Goal: Transaction & Acquisition: Purchase product/service

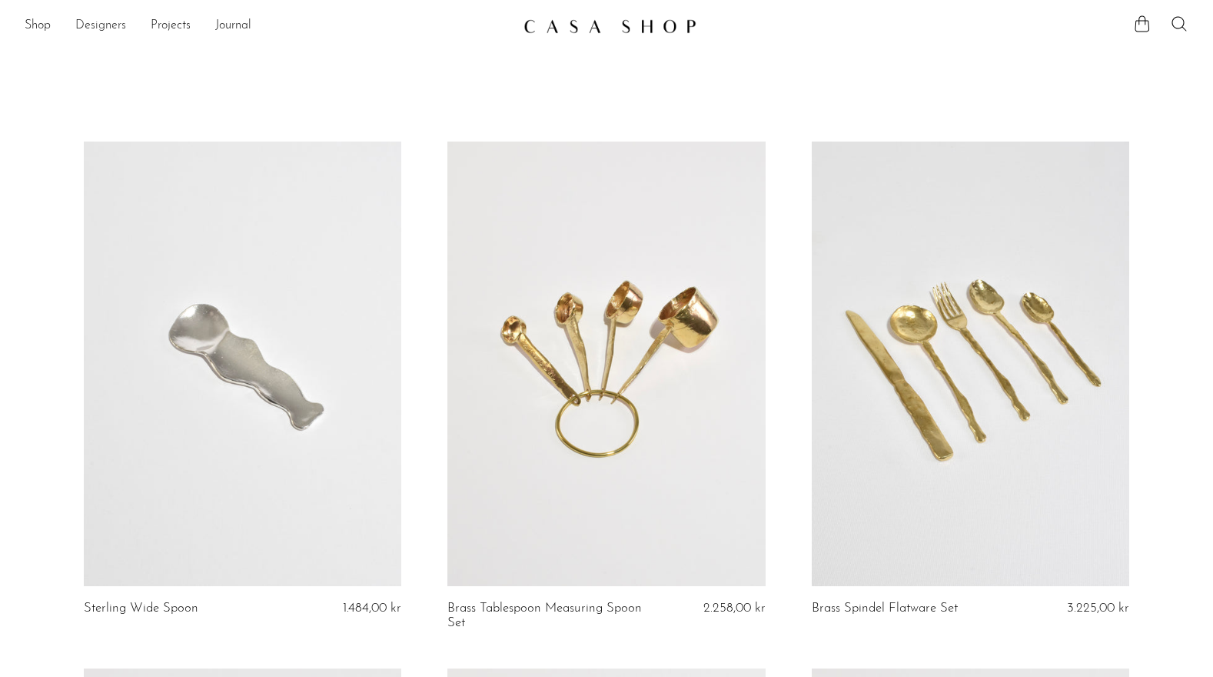
click at [110, 22] on link "Designers" at bounding box center [100, 26] width 51 height 20
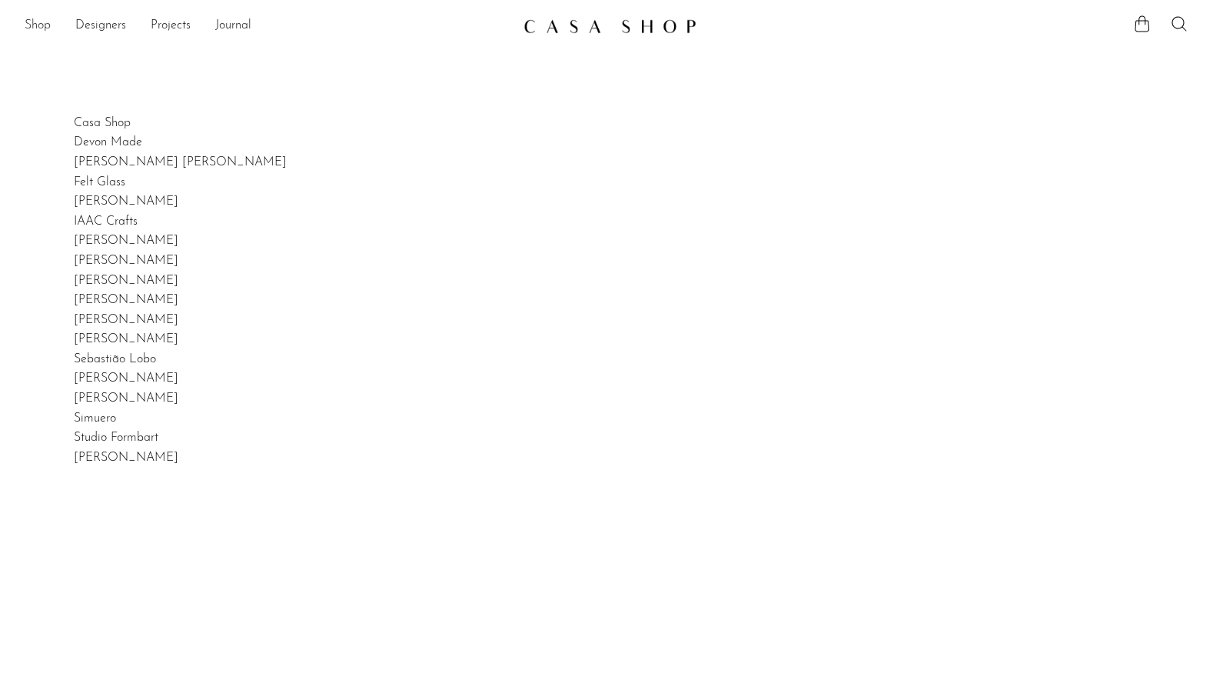
click at [50, 24] on link "Shop" at bounding box center [38, 26] width 26 height 20
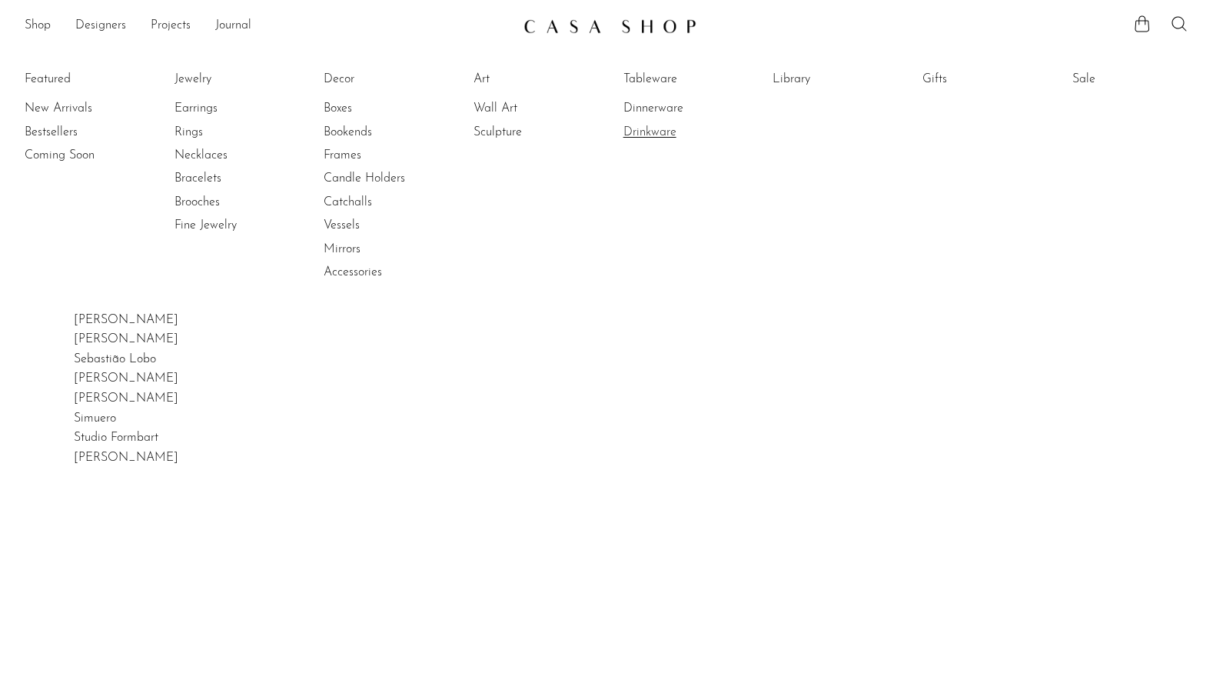
click at [668, 128] on link "Drinkware" at bounding box center [680, 132] width 115 height 17
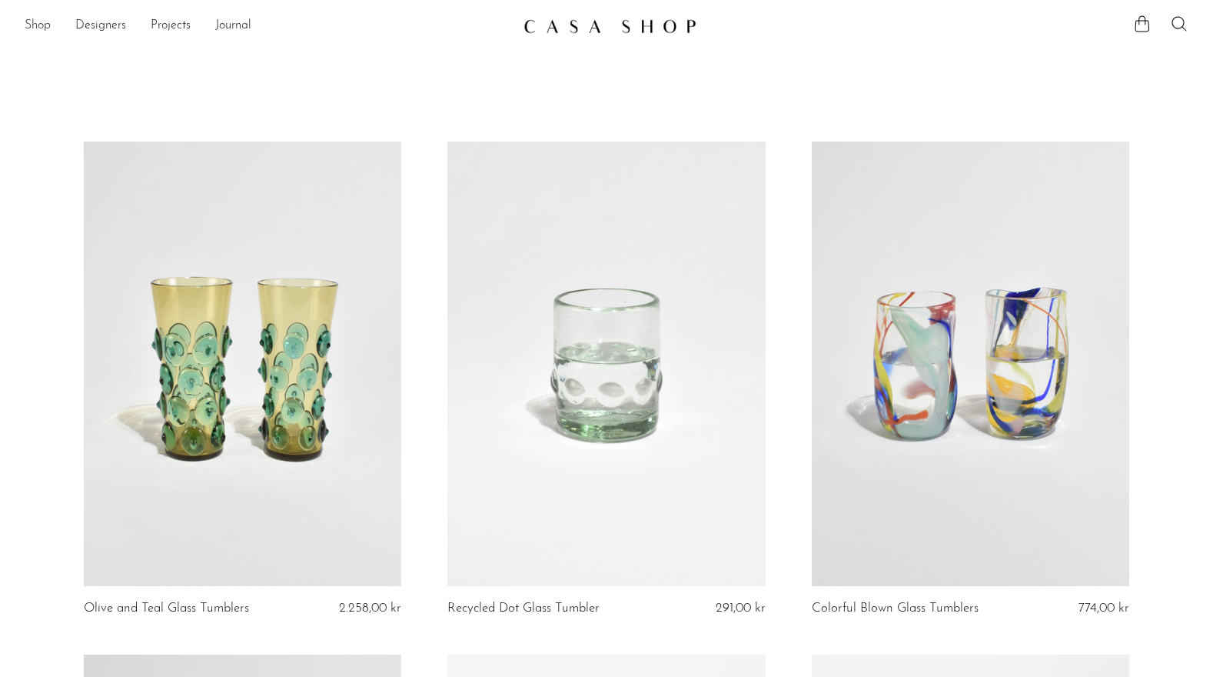
click at [35, 27] on link "Shop" at bounding box center [38, 26] width 26 height 20
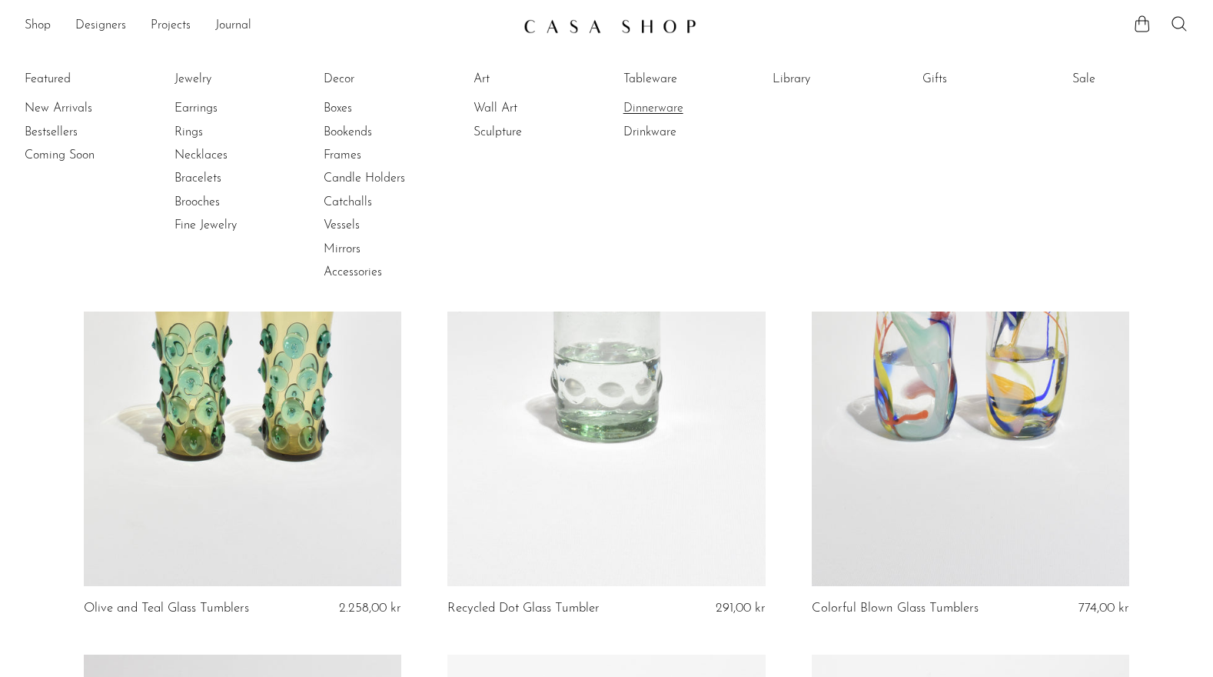
click at [657, 102] on link "Dinnerware" at bounding box center [680, 108] width 115 height 17
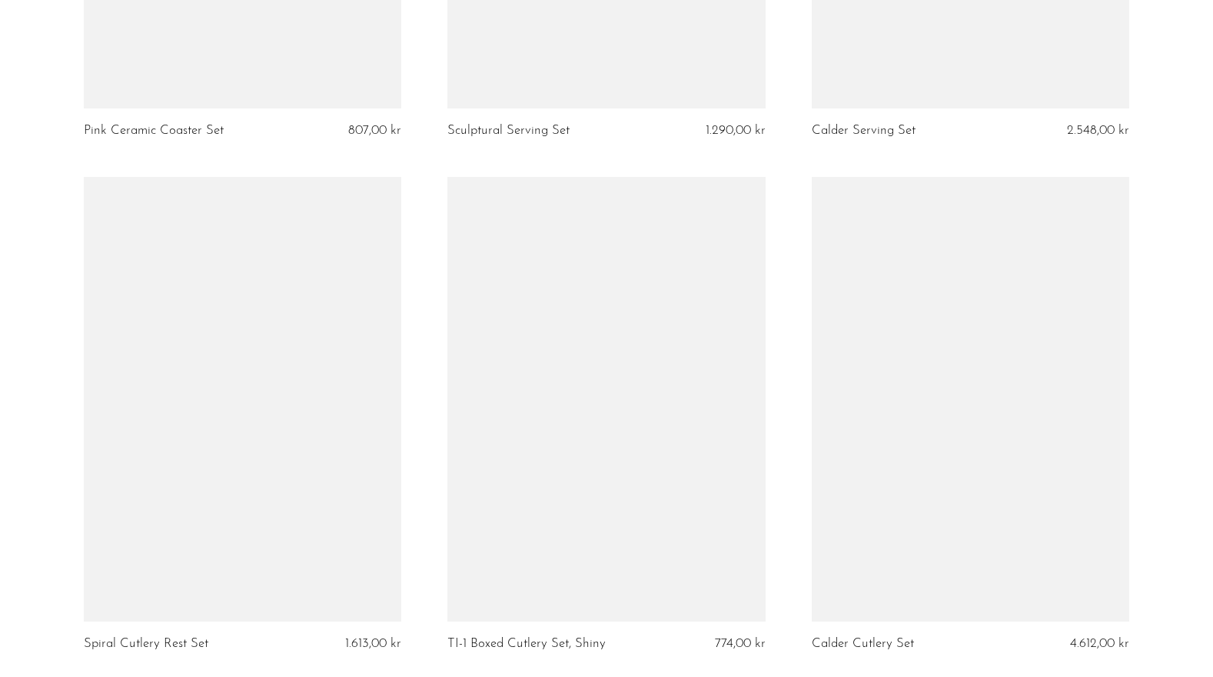
scroll to position [5857, 0]
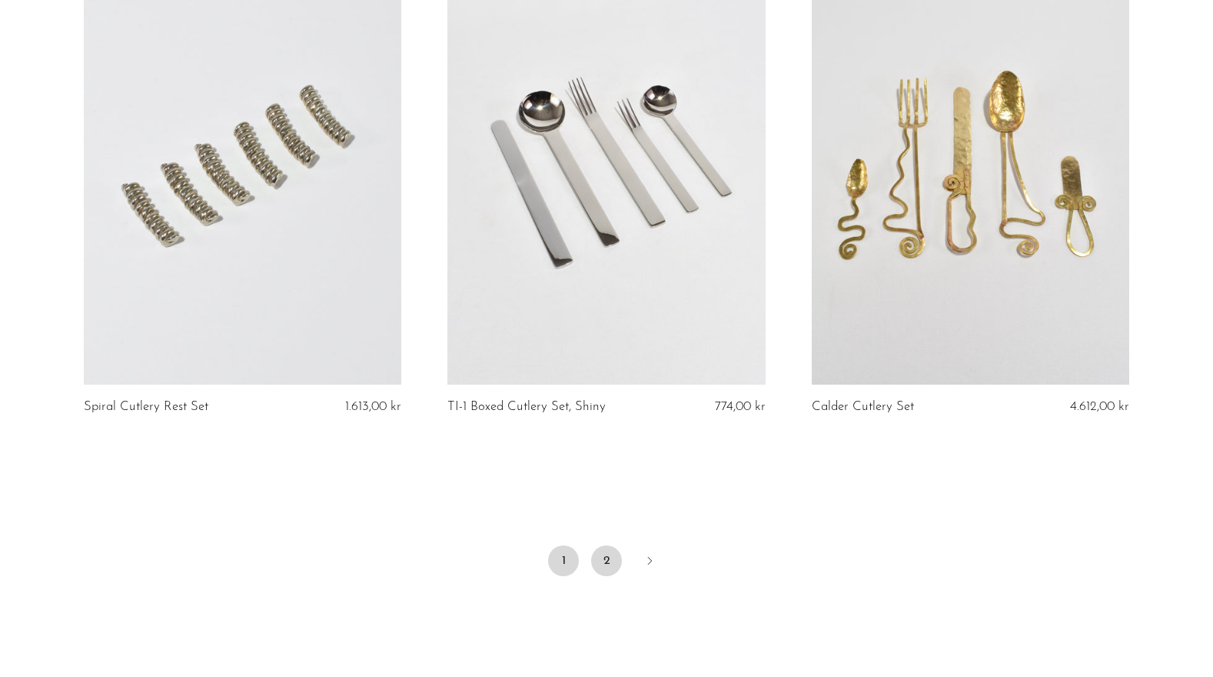
click at [605, 549] on link "2" at bounding box center [606, 560] width 31 height 31
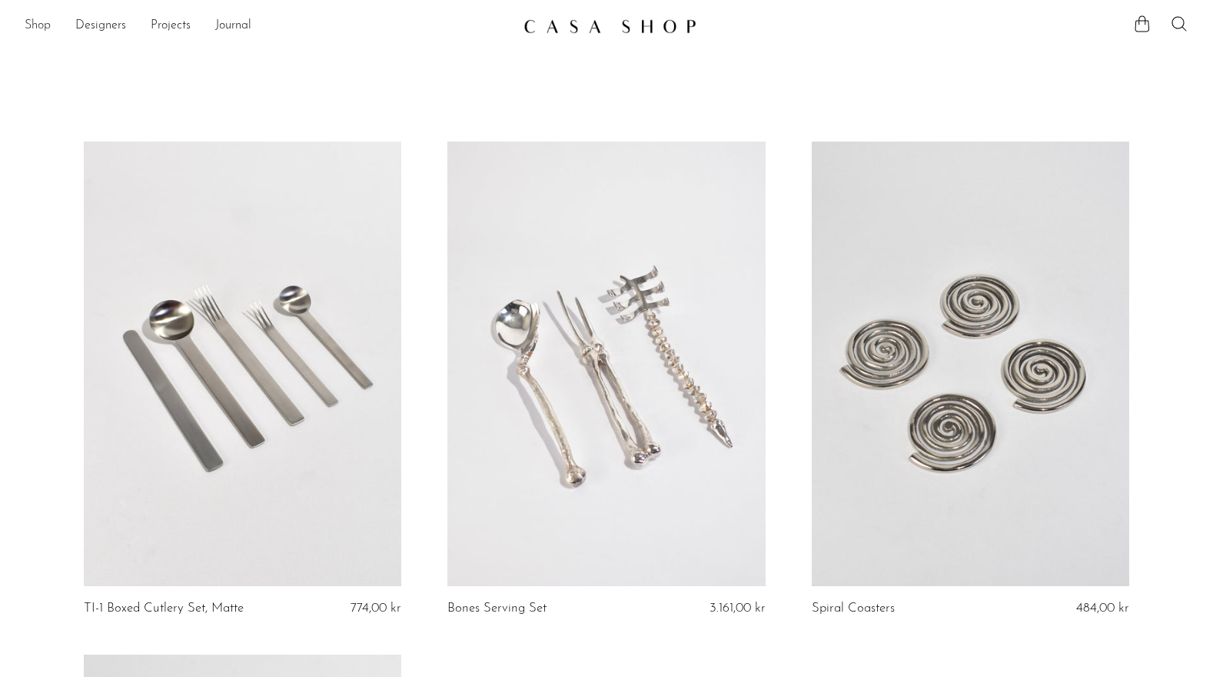
click at [38, 22] on link "Shop" at bounding box center [38, 26] width 26 height 20
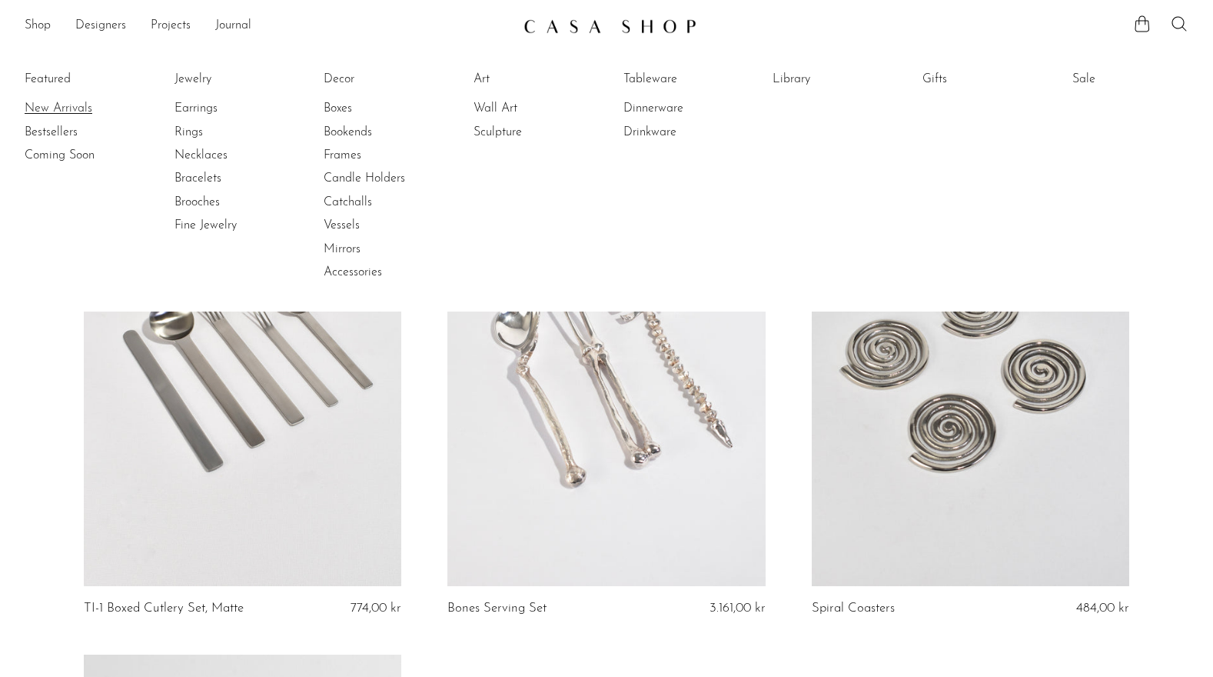
click at [74, 109] on link "New Arrivals" at bounding box center [82, 108] width 115 height 17
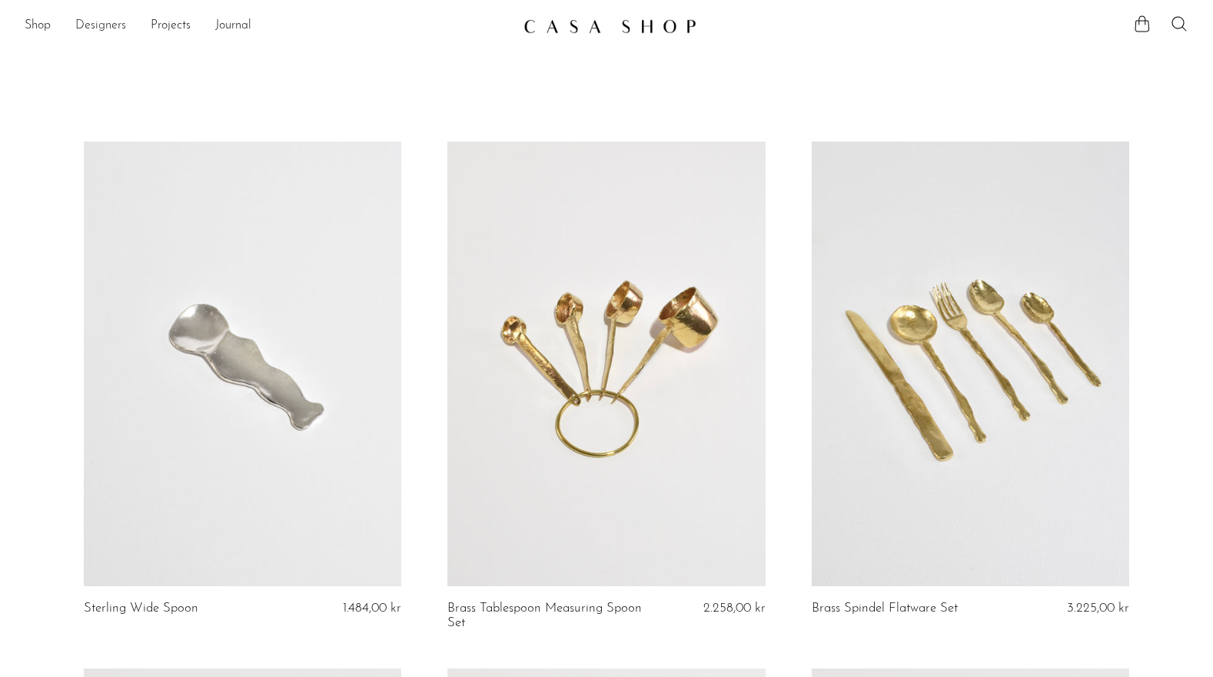
click at [91, 31] on link "Designers" at bounding box center [100, 26] width 51 height 20
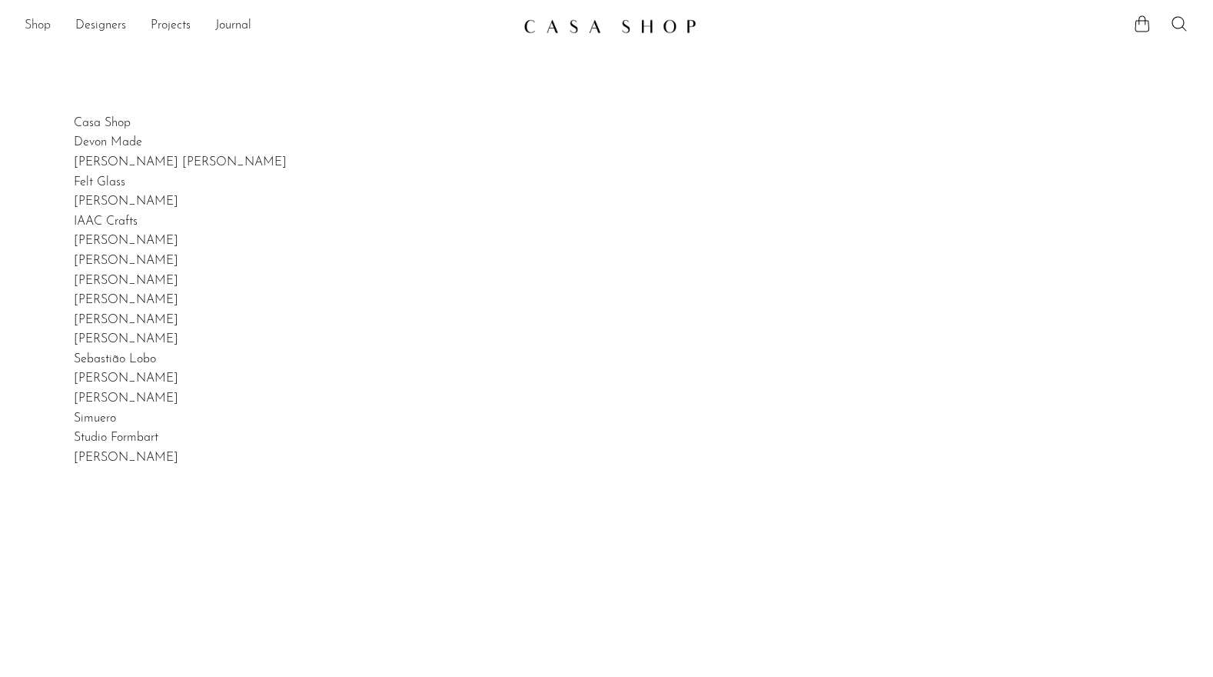
click at [45, 28] on link "Shop" at bounding box center [38, 26] width 26 height 20
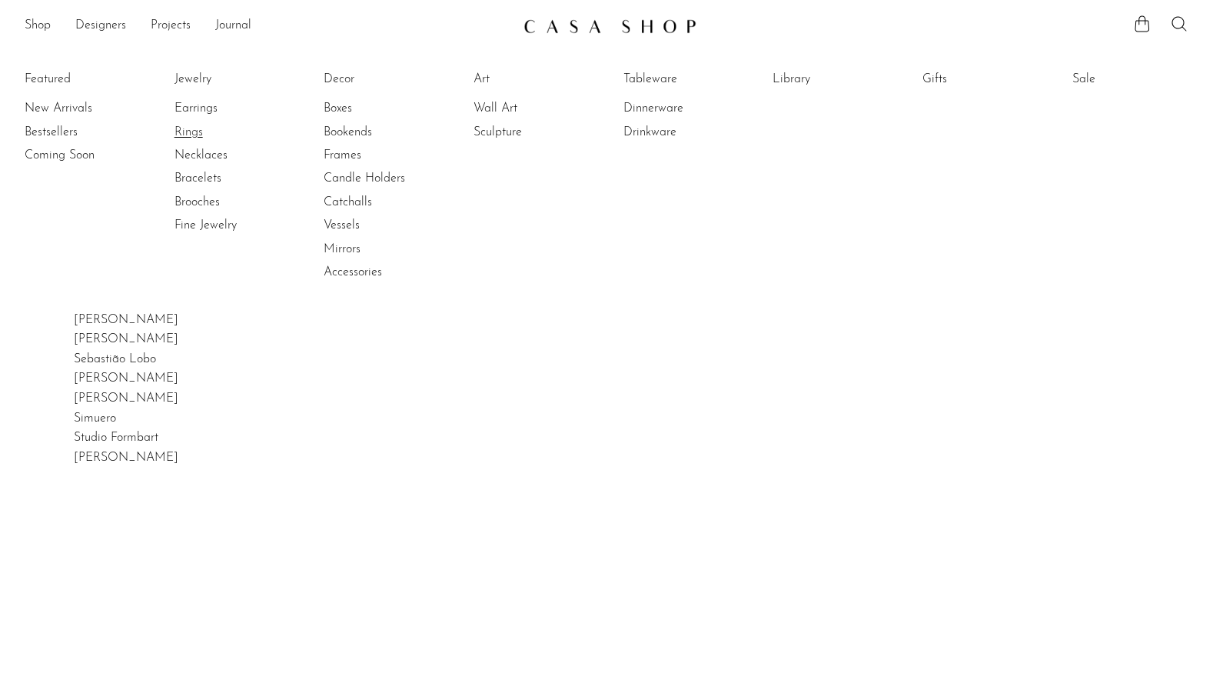
click at [201, 139] on link "Rings" at bounding box center [232, 132] width 115 height 17
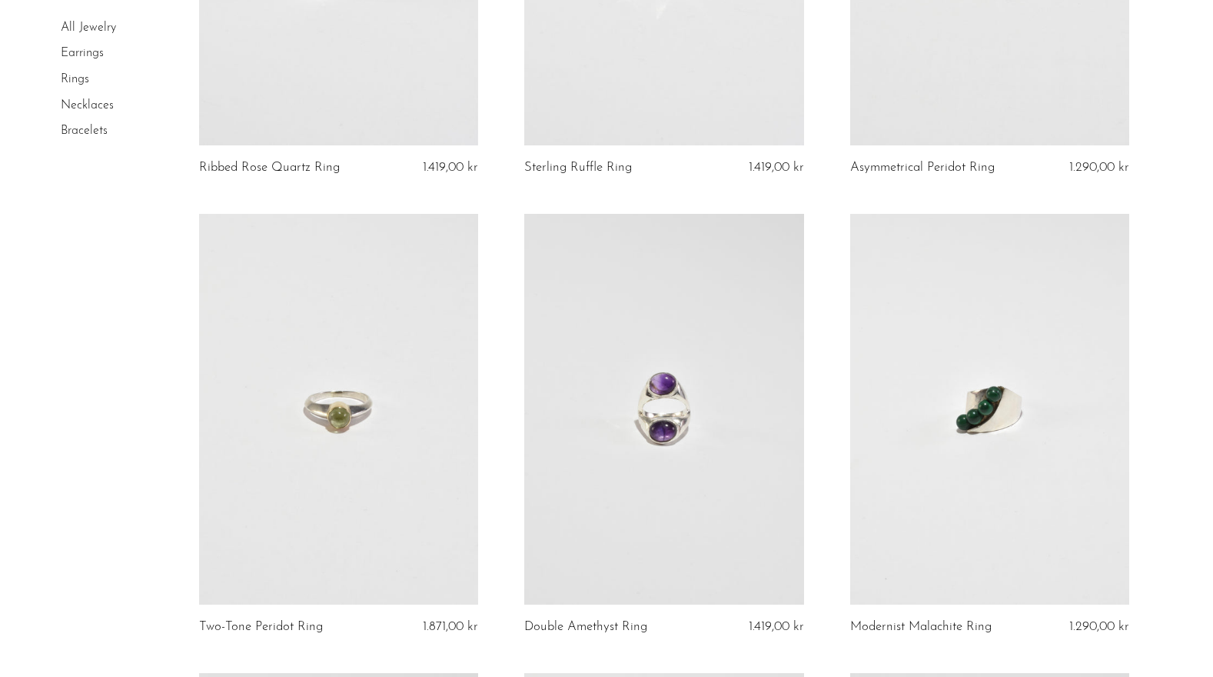
scroll to position [1785, 0]
